Goal: Information Seeking & Learning: Learn about a topic

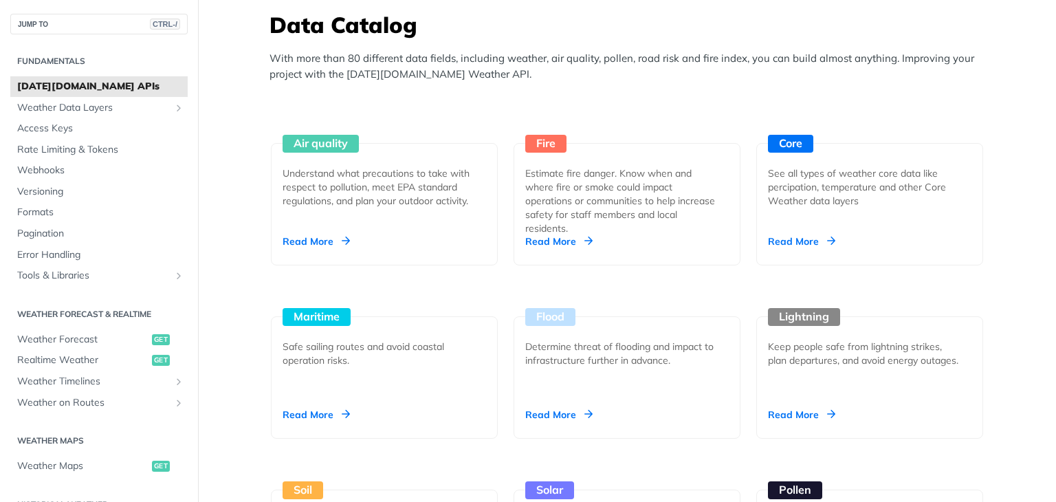
scroll to position [1223, 0]
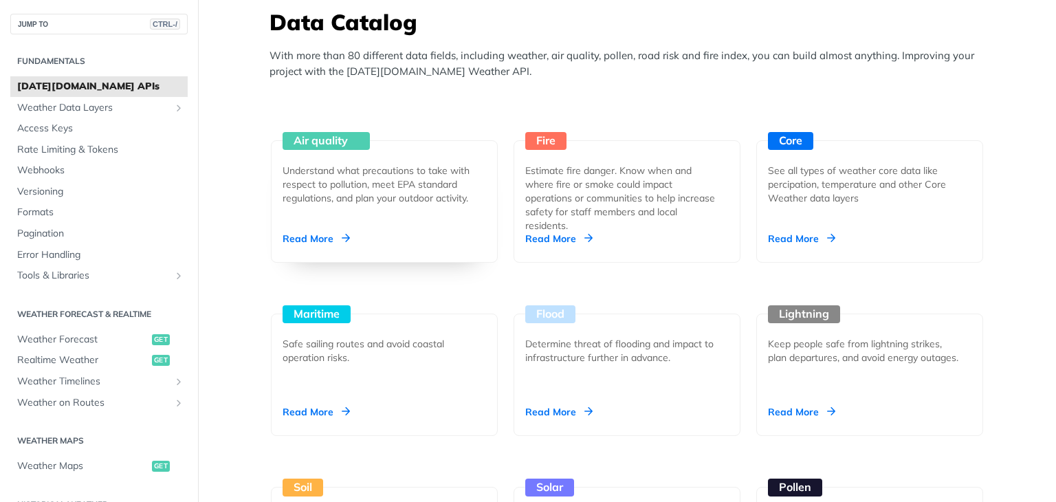
click at [322, 235] on div "Read More" at bounding box center [315, 239] width 67 height 14
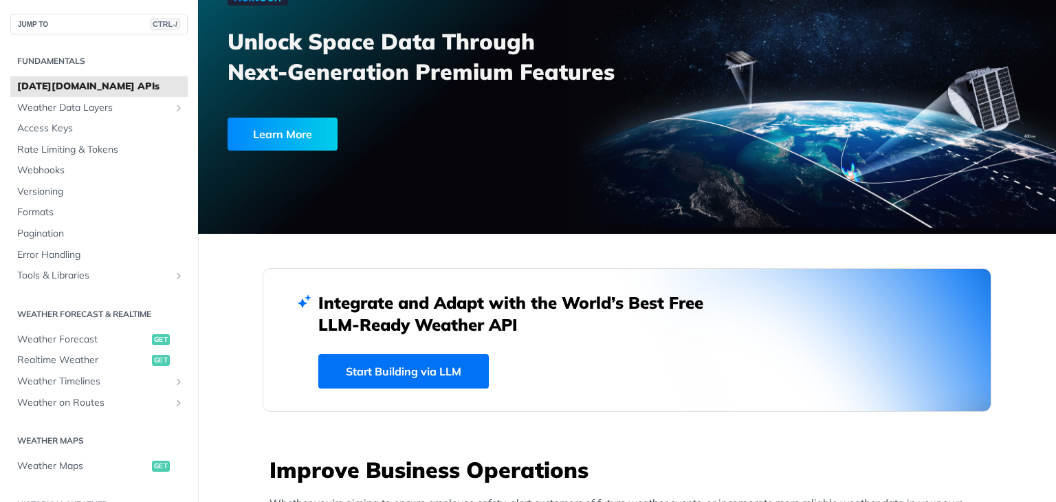
scroll to position [0, 0]
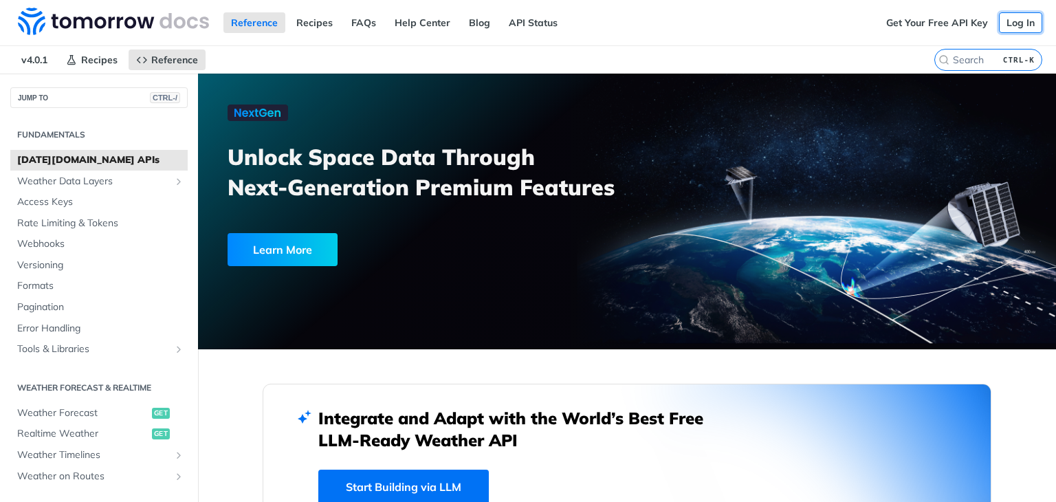
click at [1007, 25] on link "Log In" at bounding box center [1020, 22] width 43 height 21
click at [1010, 16] on link "Log In" at bounding box center [1020, 22] width 43 height 21
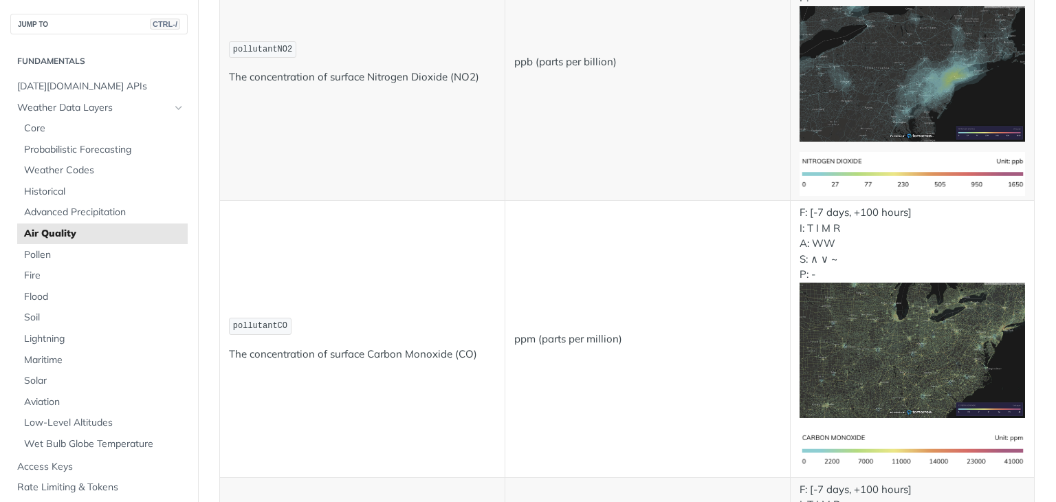
scroll to position [1079, 0]
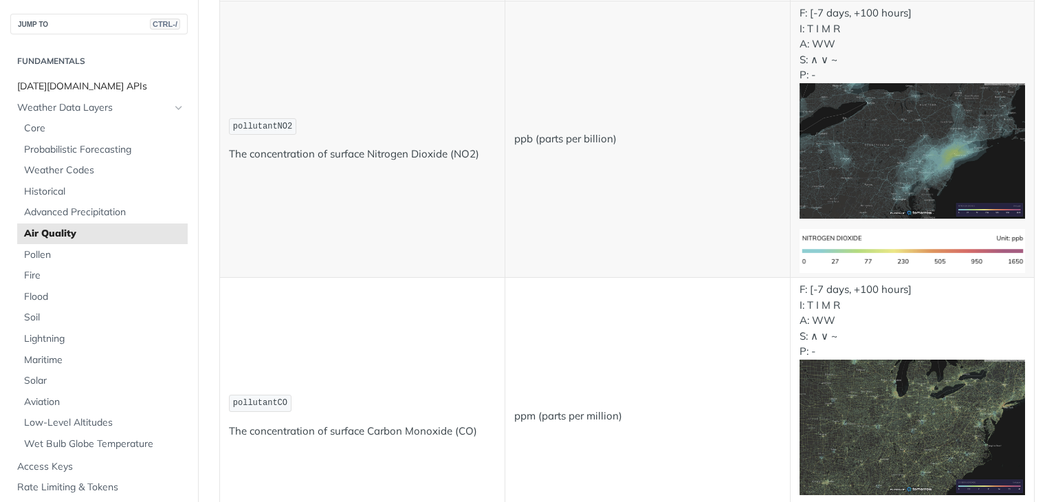
click at [82, 81] on span "[DATE][DOMAIN_NAME] APIs" at bounding box center [100, 87] width 167 height 14
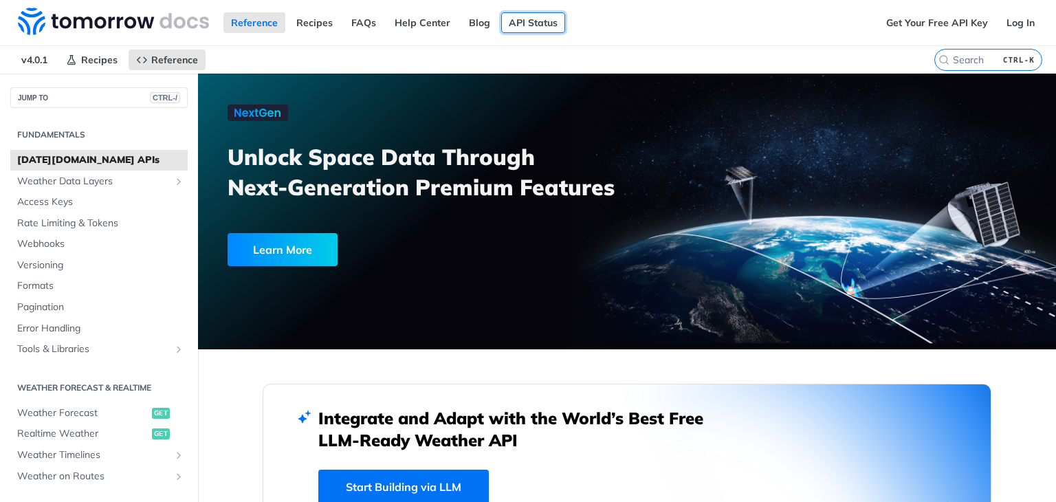
click at [504, 23] on link "API Status" at bounding box center [533, 22] width 64 height 21
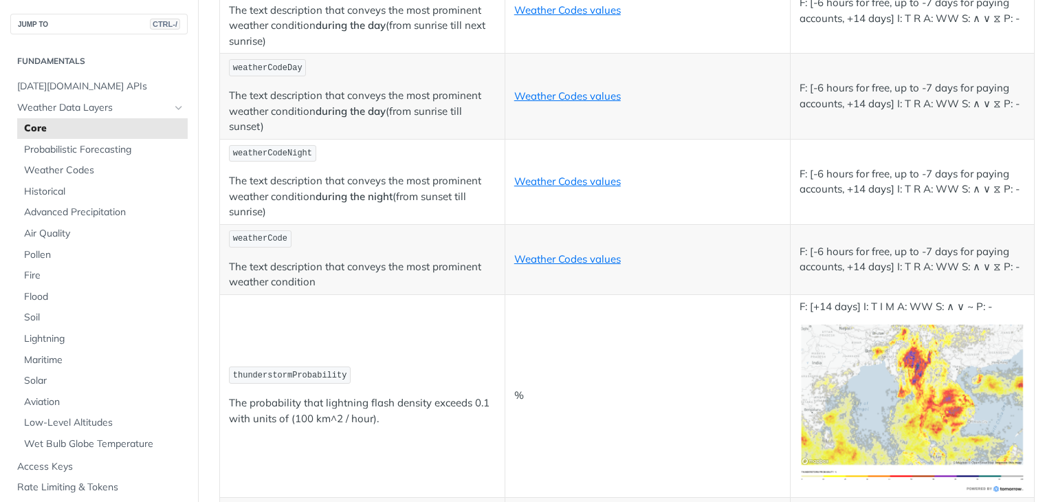
scroll to position [6776, 0]
